Goal: Information Seeking & Learning: Learn about a topic

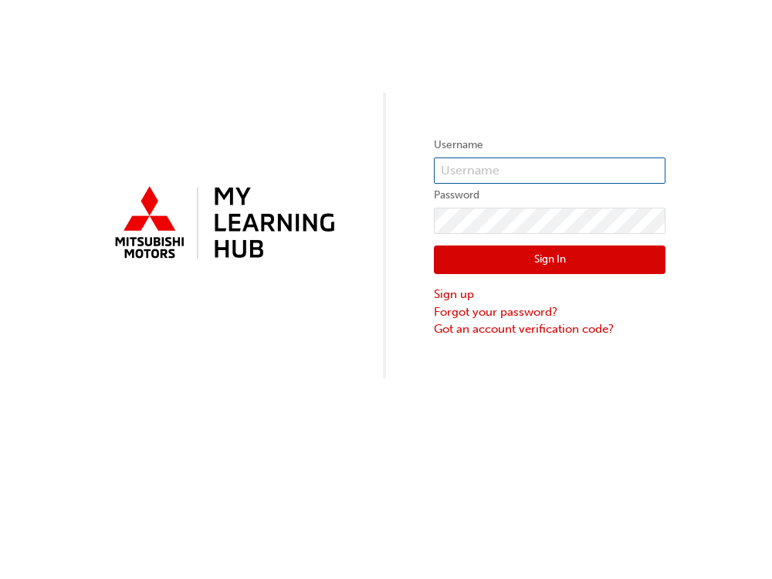
click at [469, 178] on input "text" at bounding box center [550, 171] width 232 height 26
type input "0005942455"
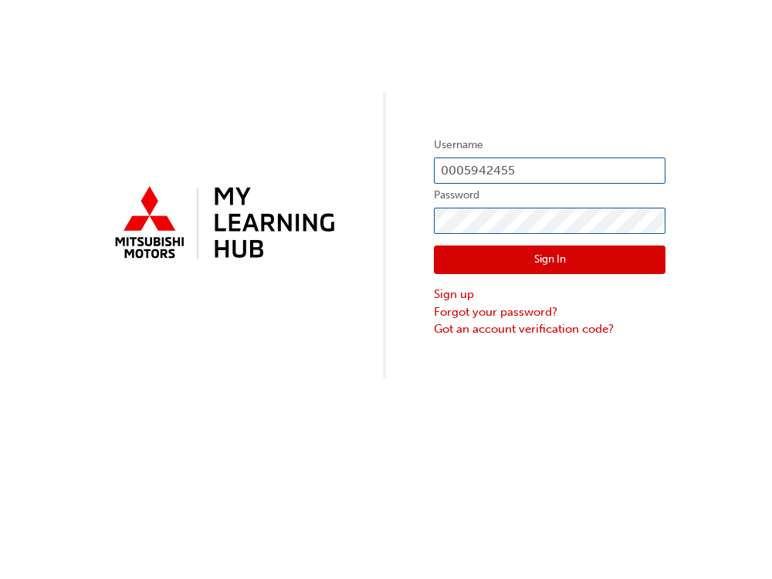
click button "Sign In" at bounding box center [550, 260] width 232 height 29
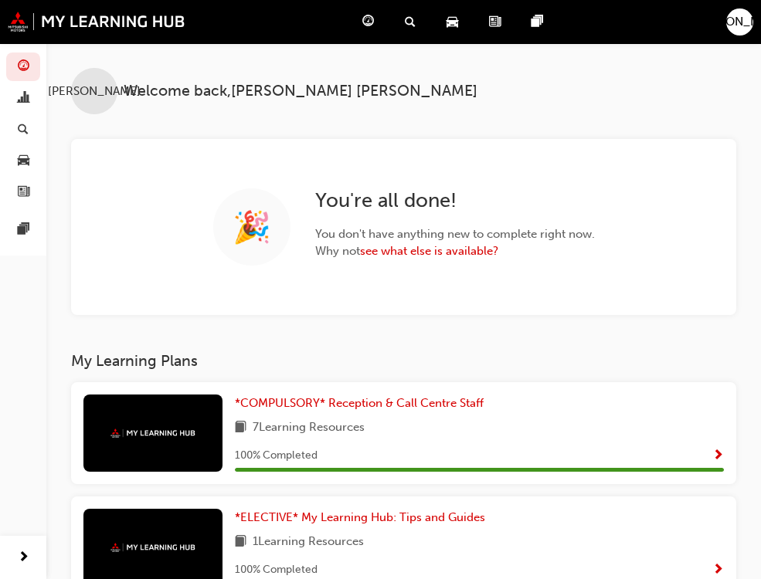
click at [0, 0] on span "Dashboard" at bounding box center [0, 0] width 0 height 0
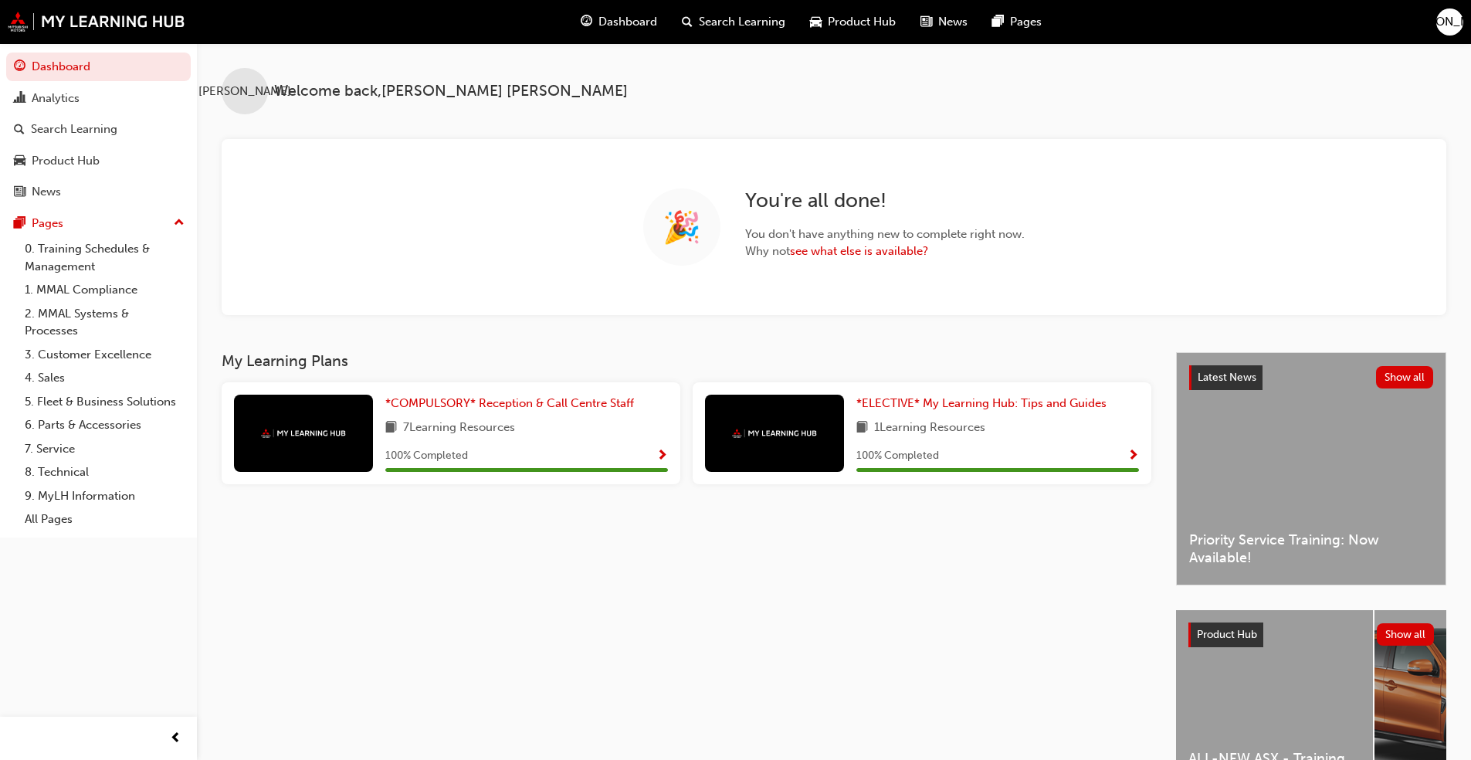
click at [639, 15] on span "Dashboard" at bounding box center [627, 22] width 59 height 18
click at [750, 21] on span "Search Learning" at bounding box center [742, 22] width 86 height 18
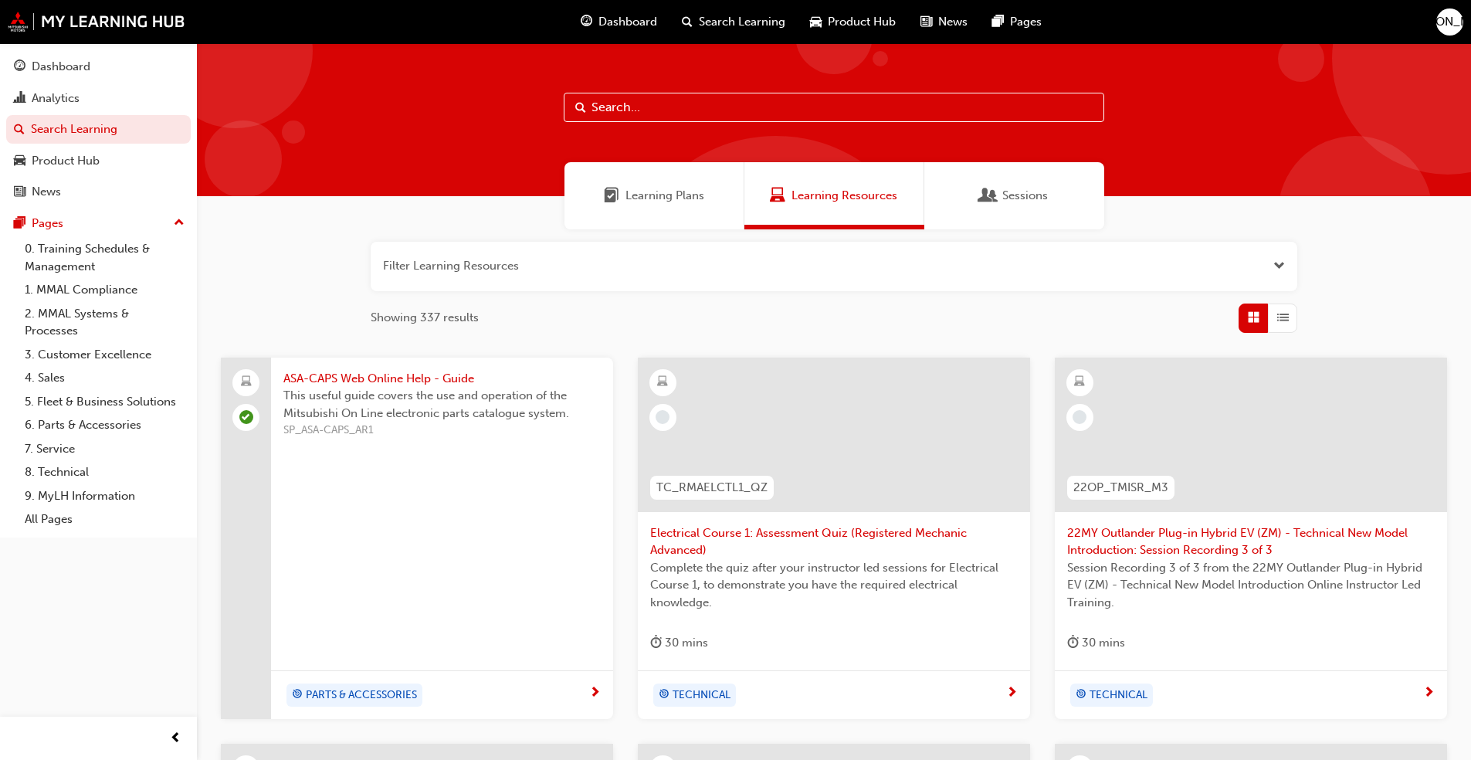
click at [771, 190] on span "Sessions" at bounding box center [1025, 196] width 46 height 18
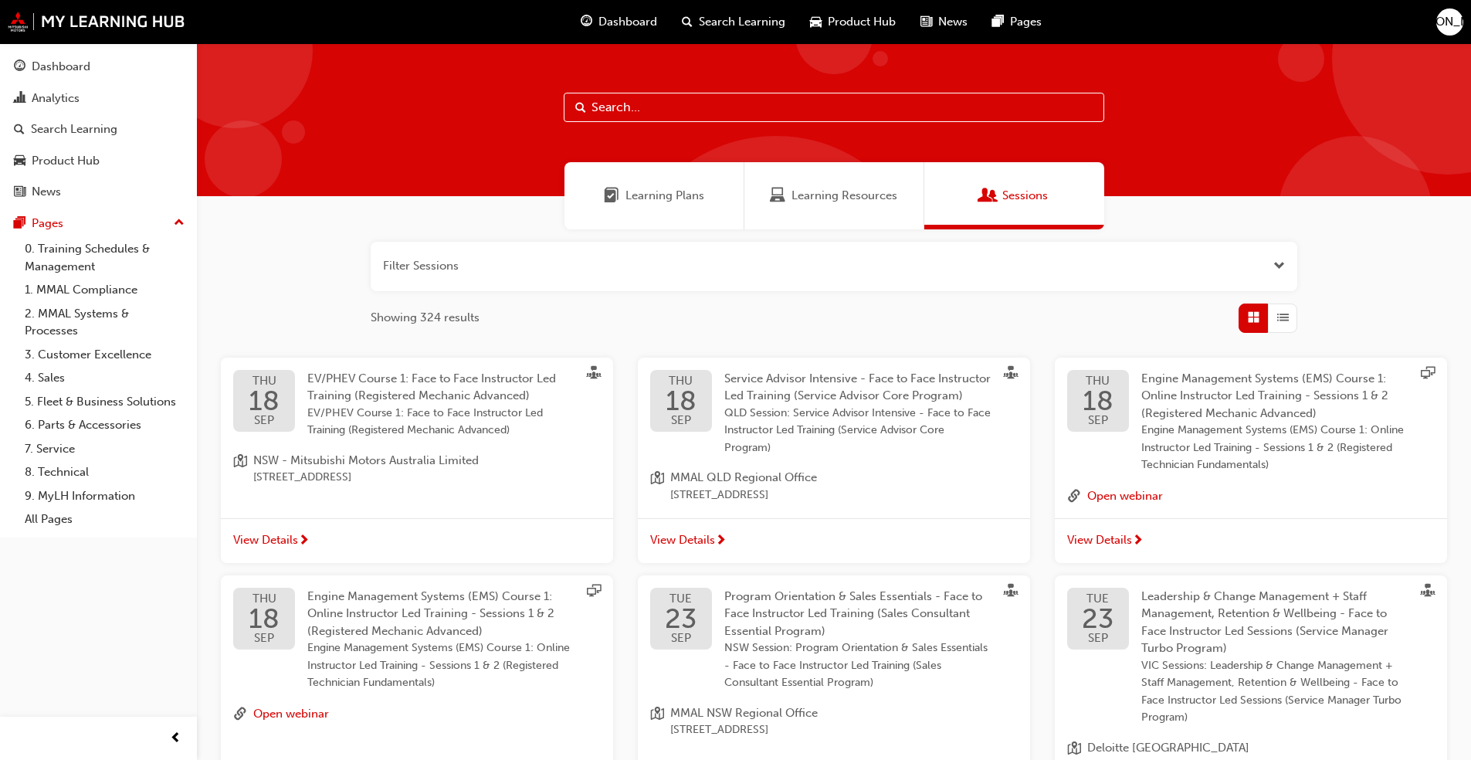
click at [701, 194] on span "Learning Plans" at bounding box center [664, 196] width 79 height 18
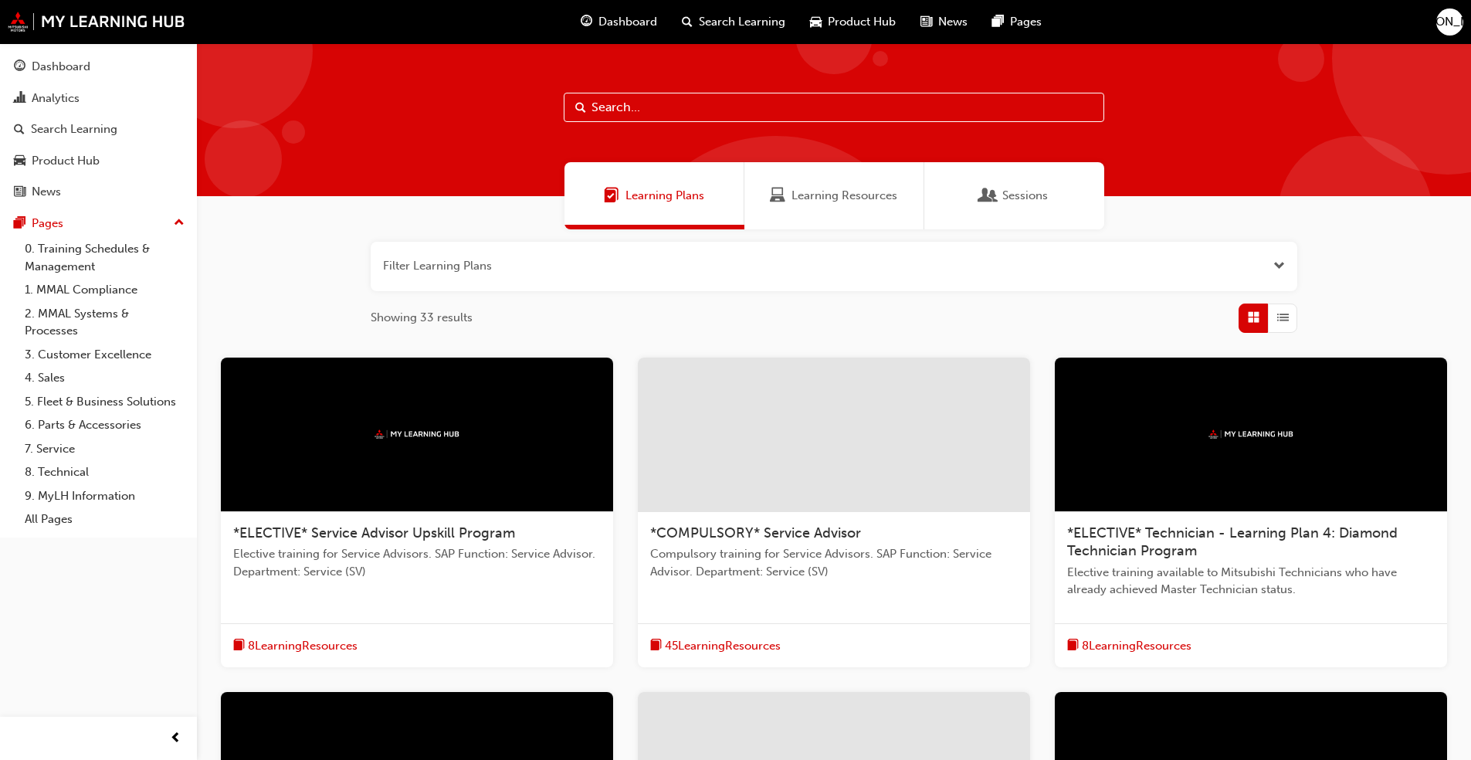
click at [388, 528] on span "*ELECTIVE* Service Advisor Upskill Program" at bounding box center [374, 532] width 282 height 17
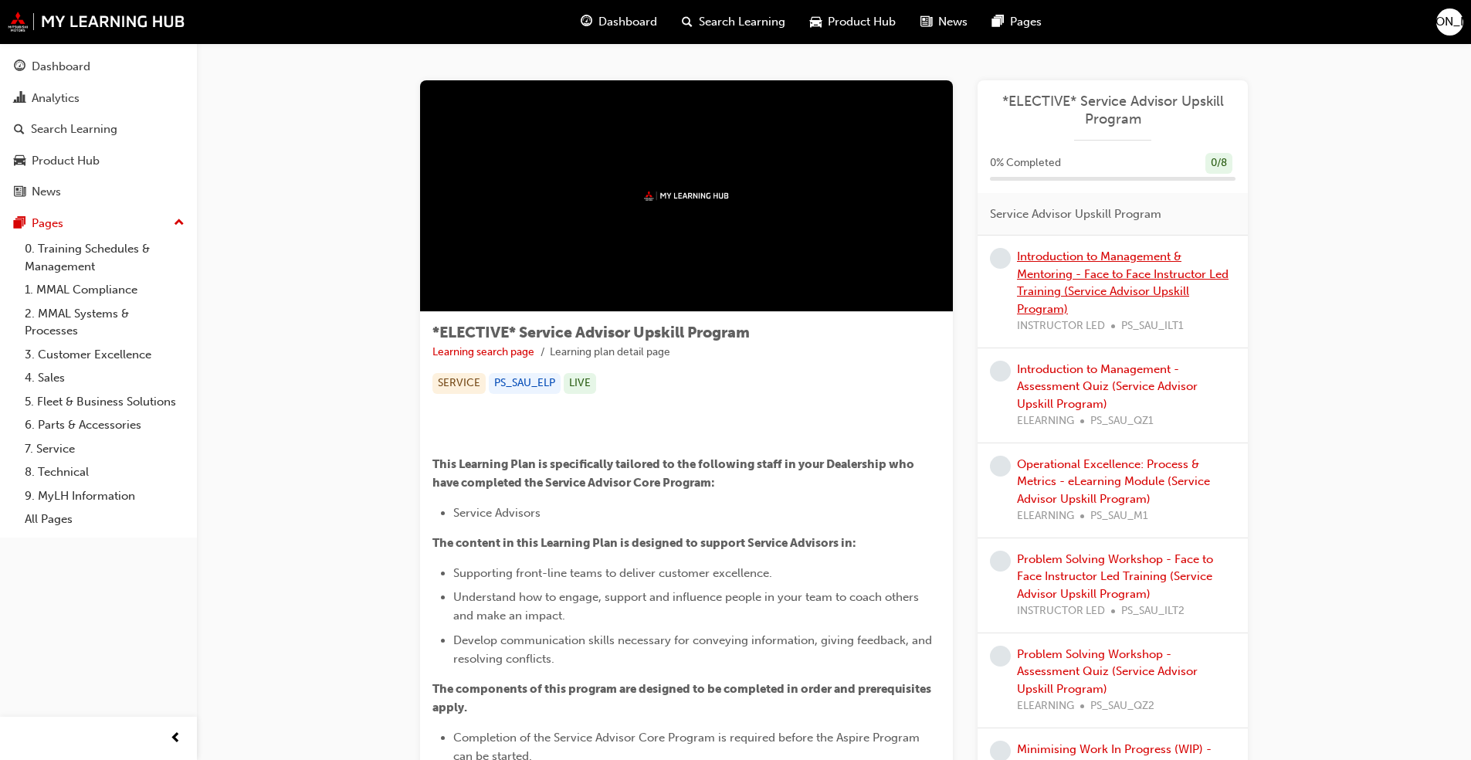
click at [771, 270] on link "Introduction to Management & Mentoring - Face to Face Instructor Led Training (…" at bounding box center [1123, 282] width 212 height 66
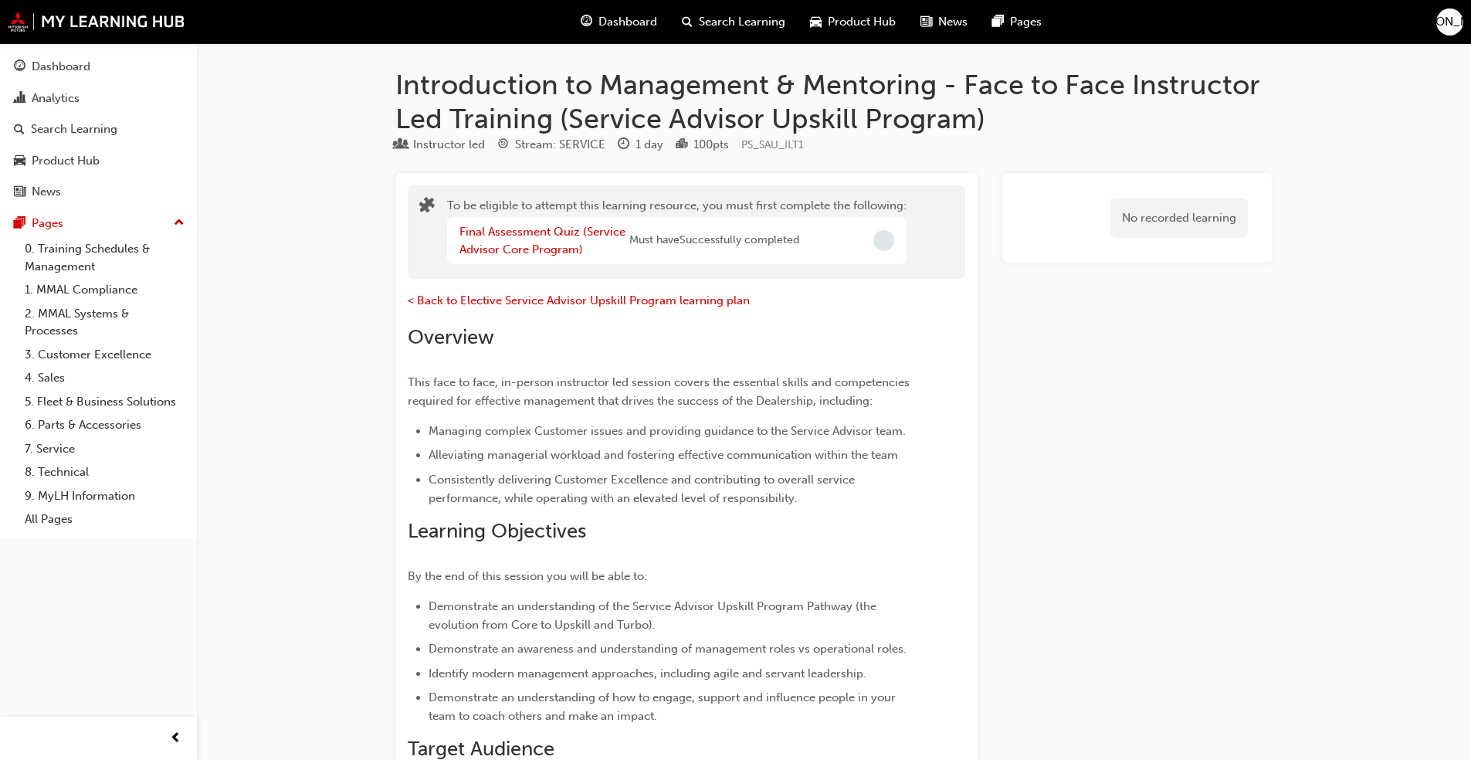
click at [649, 24] on span "Dashboard" at bounding box center [627, 22] width 59 height 18
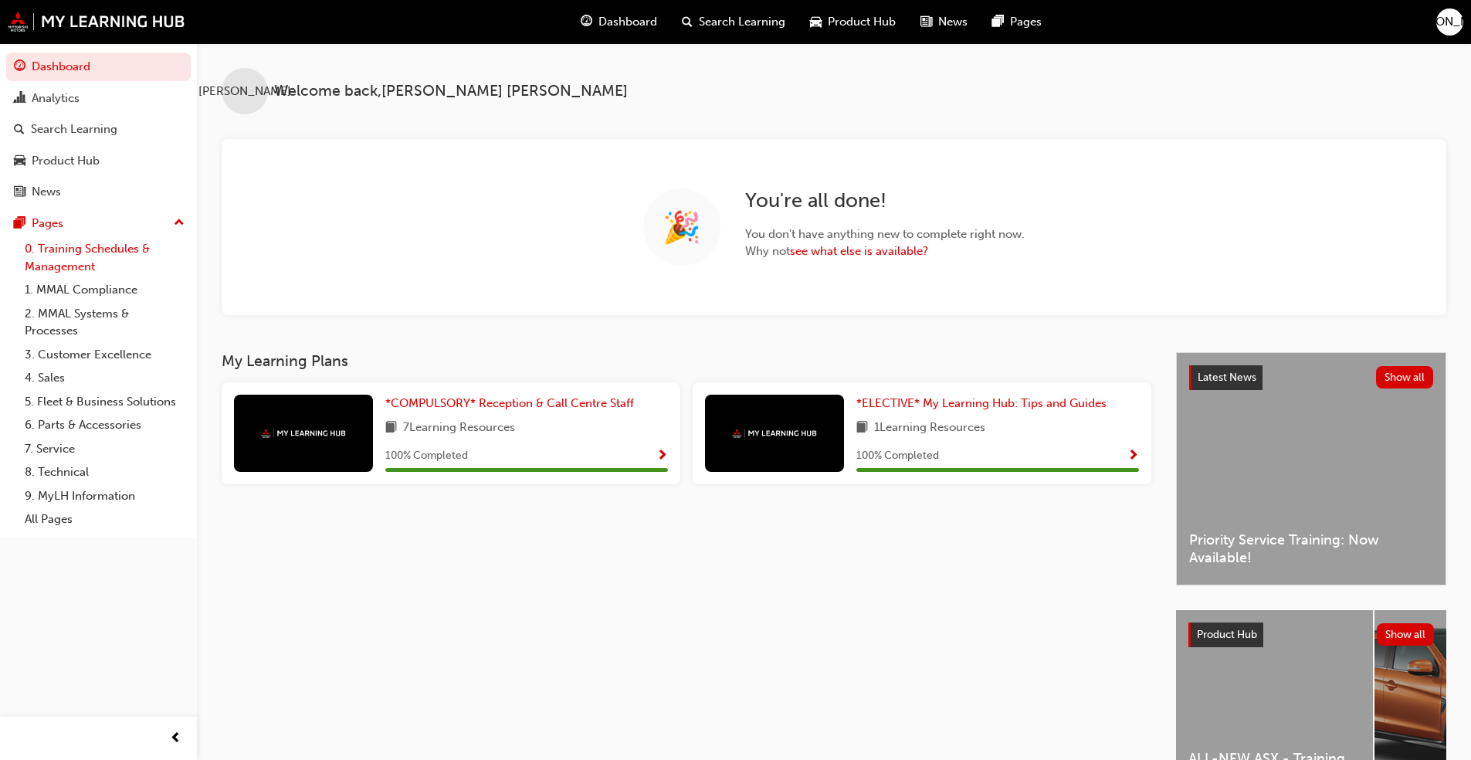
click at [76, 262] on link "0. Training Schedules & Management" at bounding box center [105, 257] width 172 height 41
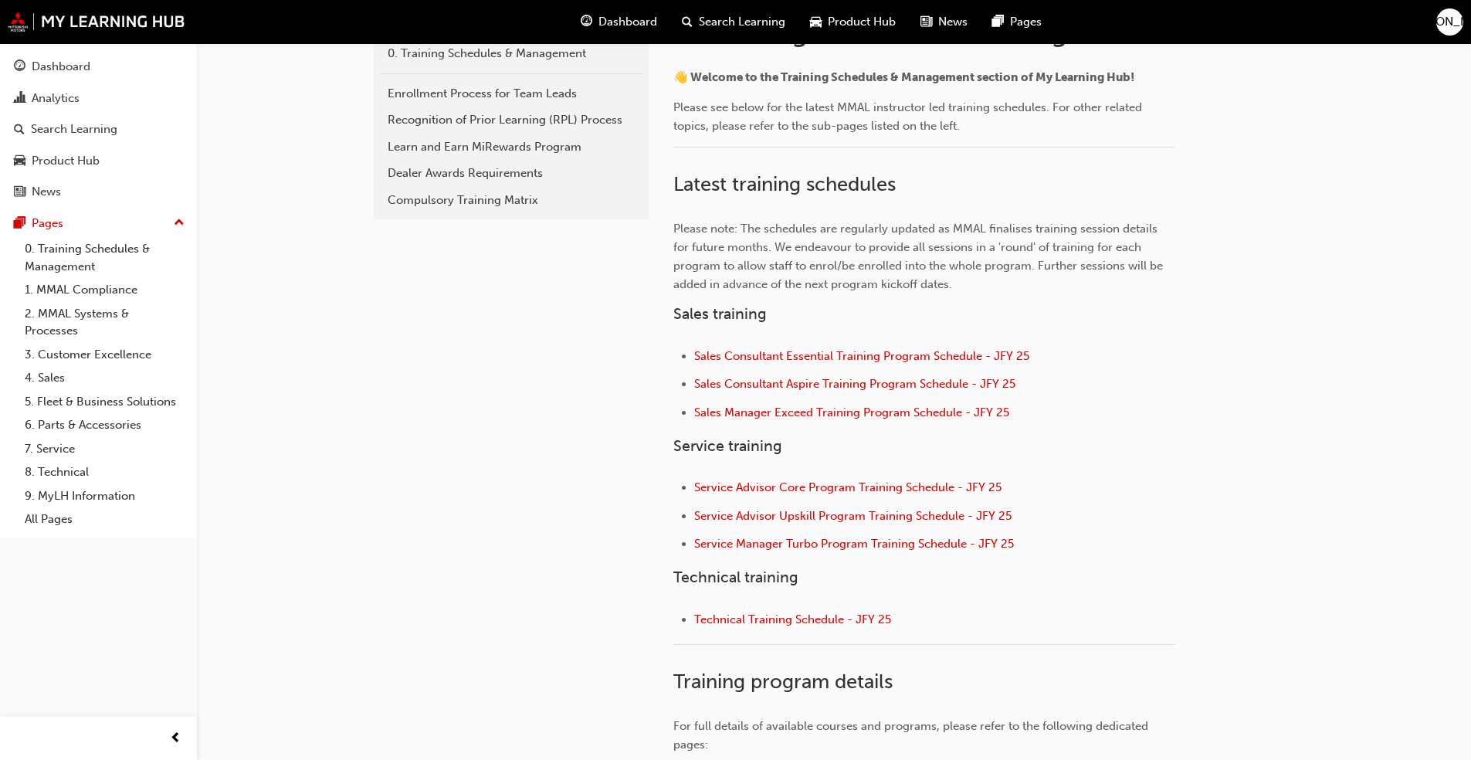
scroll to position [386, 0]
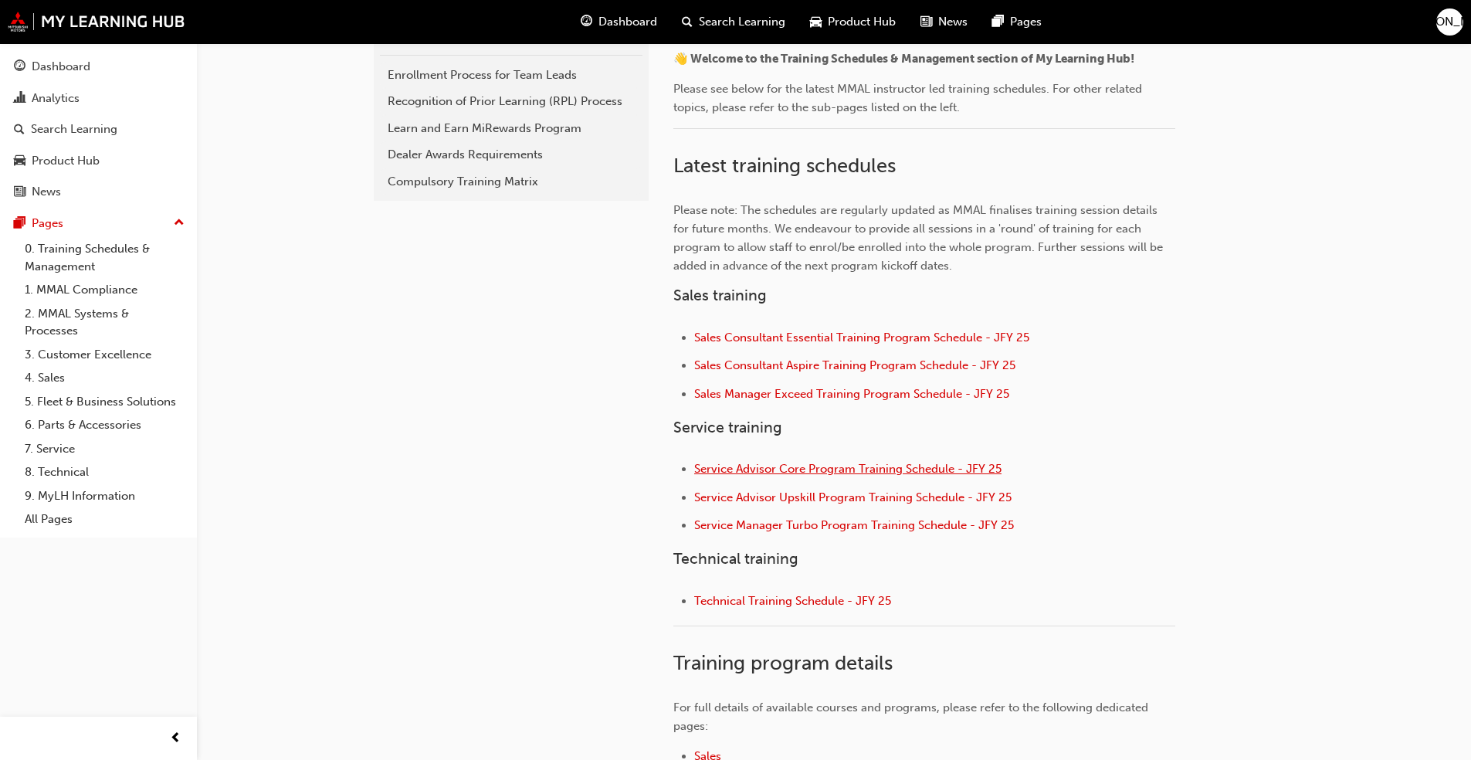
click at [771, 469] on span "Service Advisor Core Program Training Schedule - JFY 25" at bounding box center [847, 469] width 307 height 14
